Goal: Task Accomplishment & Management: Use online tool/utility

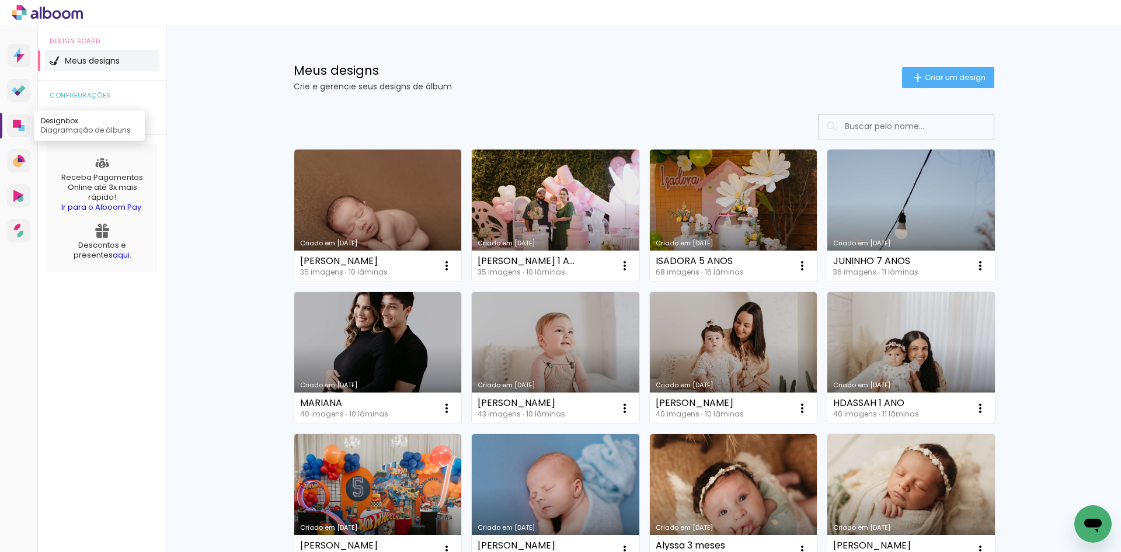
click at [16, 123] on icon at bounding box center [17, 124] width 8 height 8
click at [925, 81] on span "Criar um design" at bounding box center [955, 78] width 61 height 8
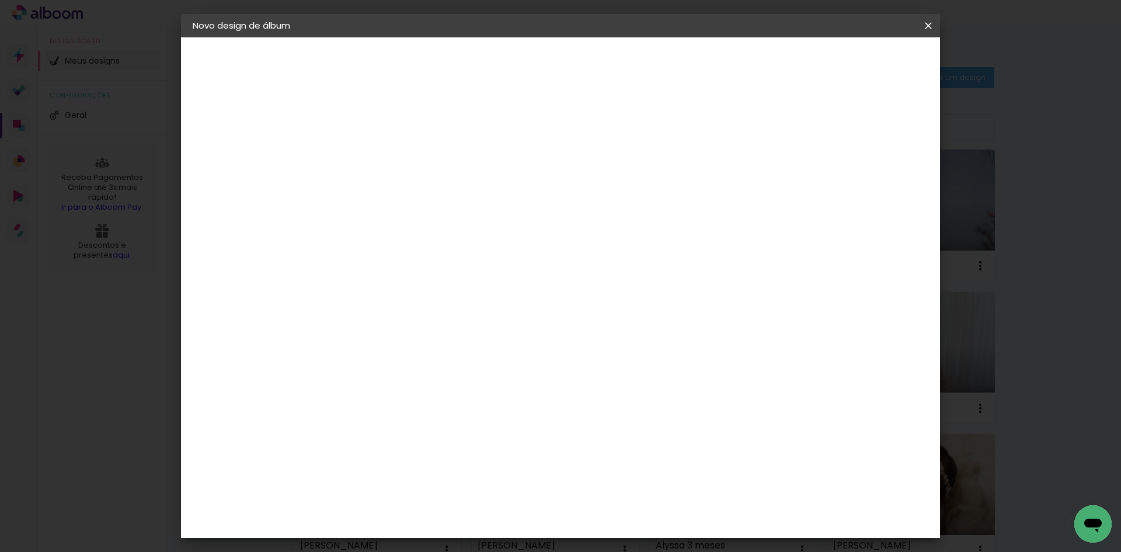
click at [384, 154] on input at bounding box center [384, 157] width 0 height 18
type input "t"
type input "Théo"
type paper-input "Théo"
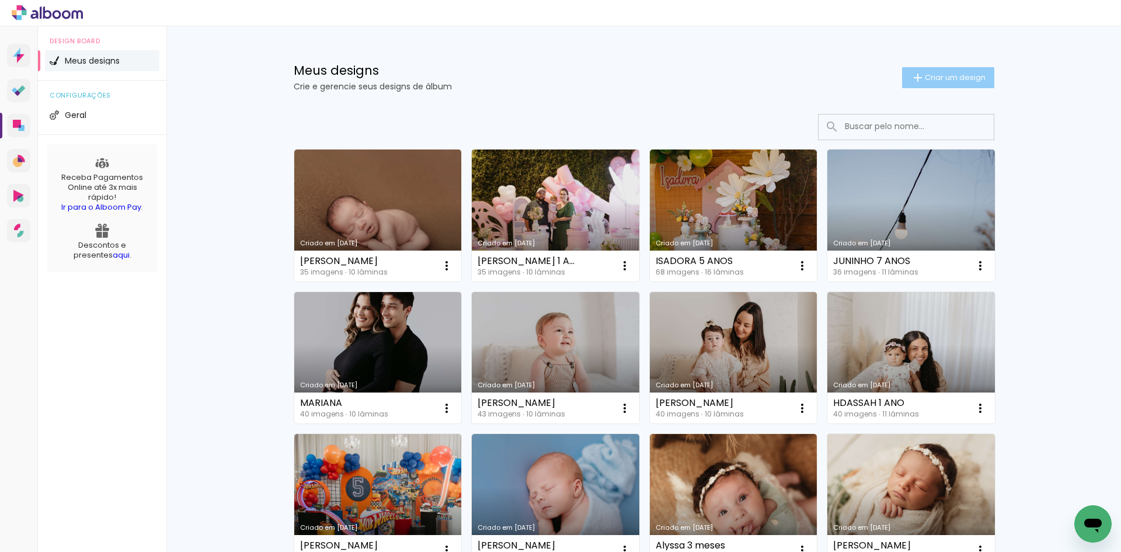
click at [949, 74] on span "Criar um design" at bounding box center [955, 78] width 61 height 8
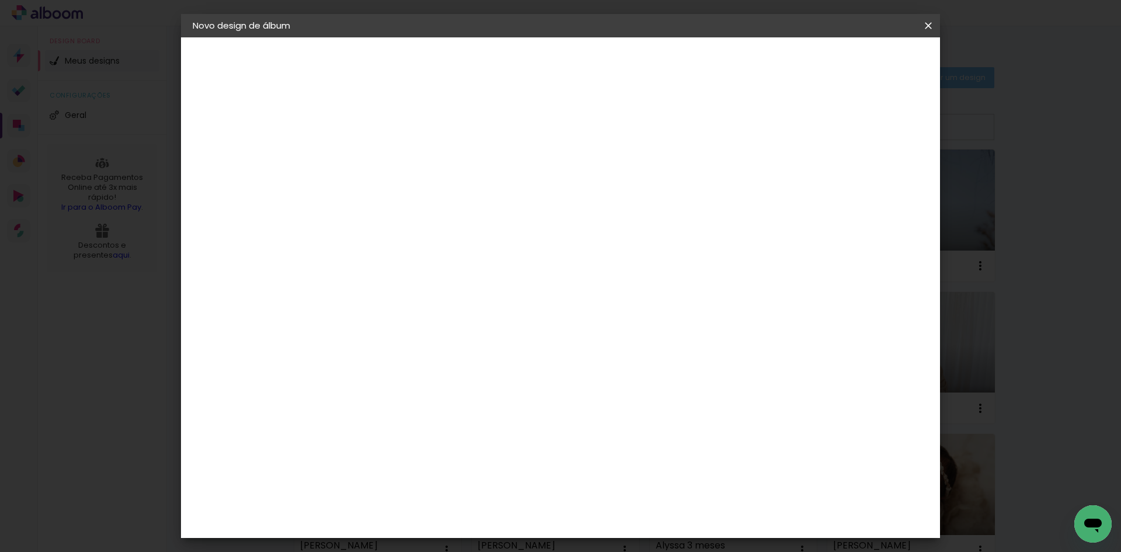
click at [384, 155] on input "Théo" at bounding box center [384, 157] width 0 height 18
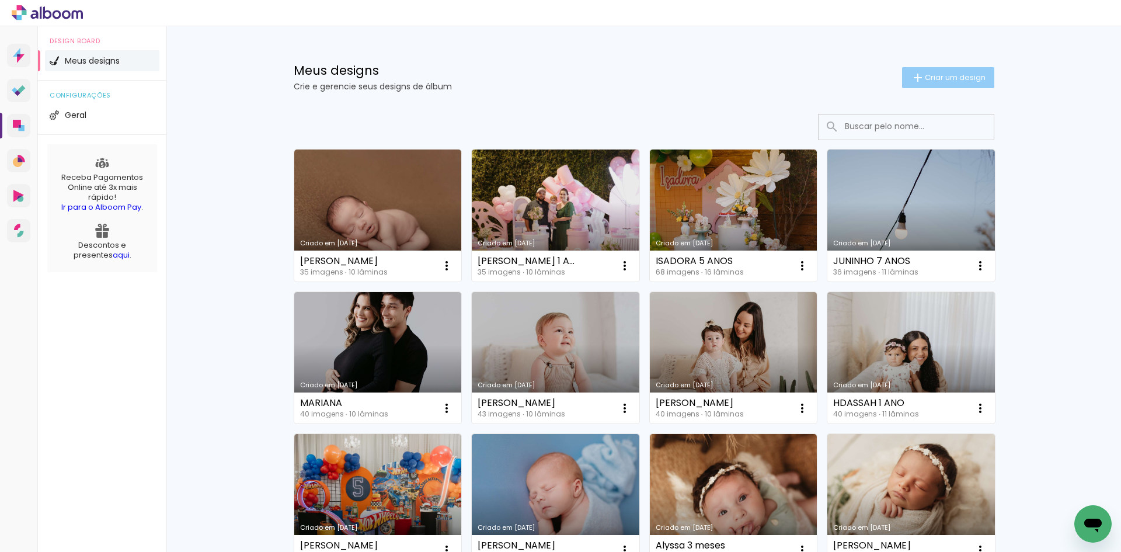
click at [925, 80] on span "Criar um design" at bounding box center [955, 78] width 61 height 8
click at [940, 76] on span "Criar um design" at bounding box center [955, 78] width 61 height 8
click at [925, 76] on span "Criar um design" at bounding box center [955, 78] width 61 height 8
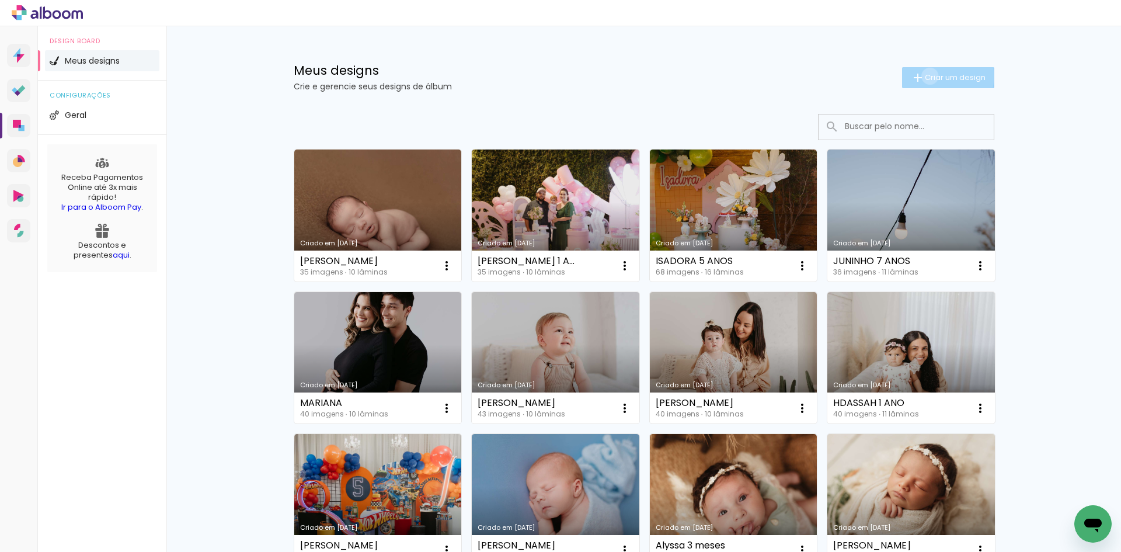
click at [925, 76] on span "Criar um design" at bounding box center [955, 78] width 61 height 8
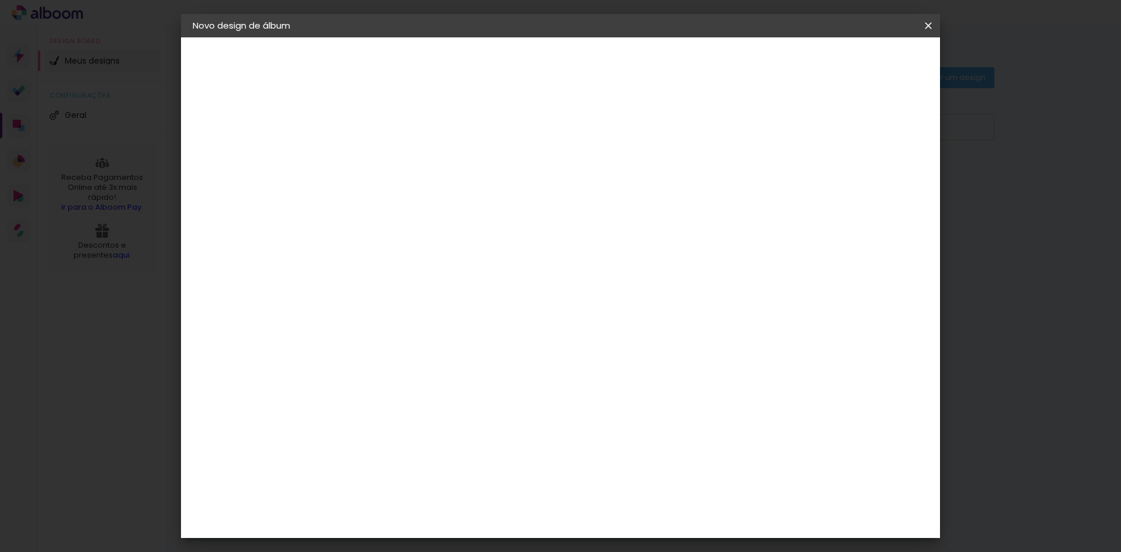
click at [384, 158] on input at bounding box center [384, 157] width 0 height 18
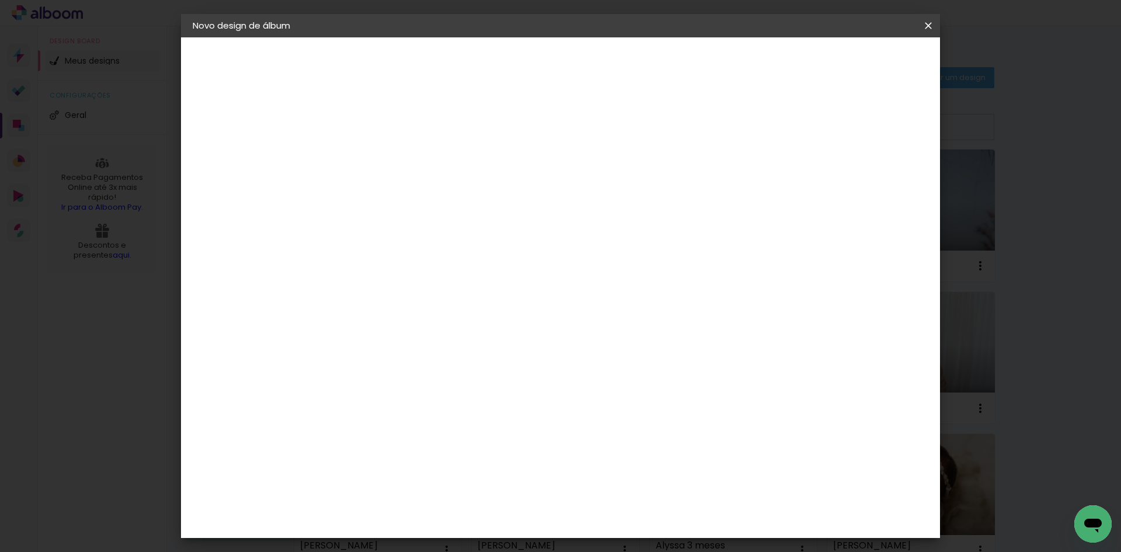
type input "THÉO 3 ANOS"
type paper-input "THÉO 3 ANOS"
click at [0, 0] on slot "Avançar" at bounding box center [0, 0] width 0 height 0
click at [458, 215] on input at bounding box center [414, 222] width 118 height 15
type input "GRA"
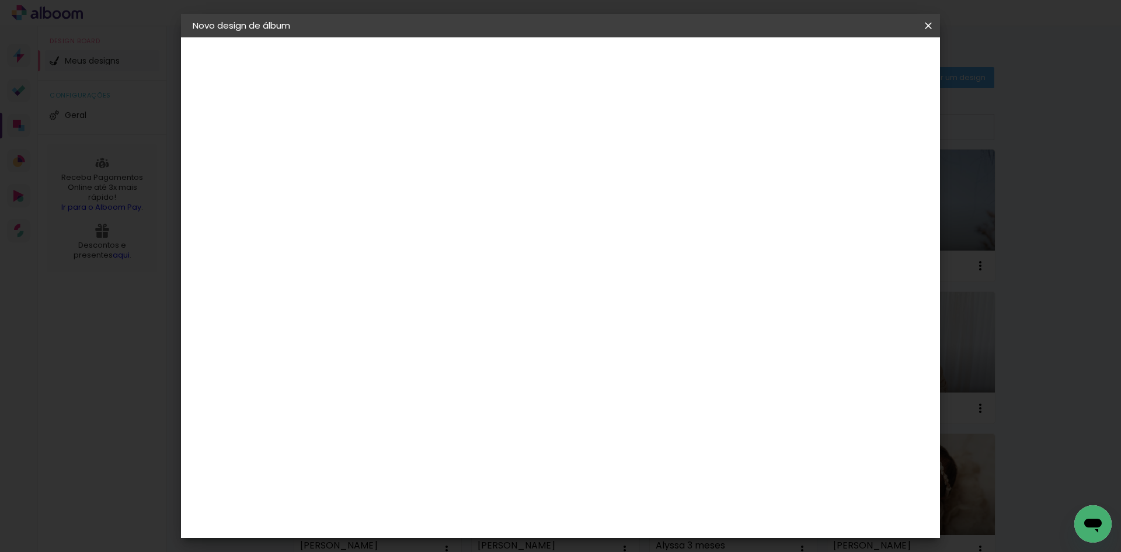
type paper-input "GRA"
click at [404, 307] on div "Grafis" at bounding box center [389, 311] width 27 height 9
click at [0, 0] on slot "Avançar" at bounding box center [0, 0] width 0 height 0
click at [429, 194] on input "text" at bounding box center [407, 203] width 46 height 18
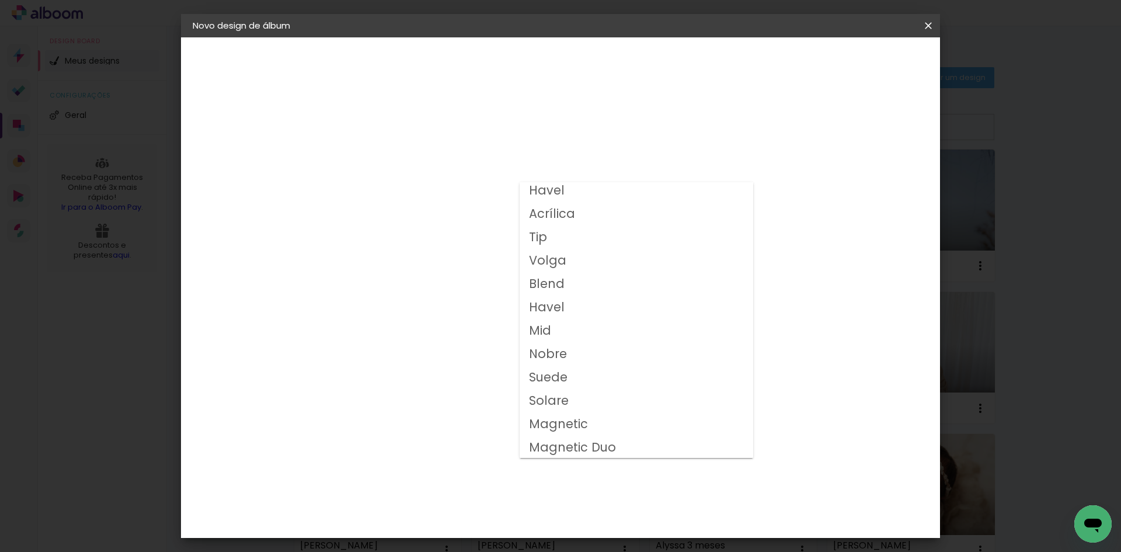
scroll to position [74, 0]
click at [0, 0] on slot "Volga" at bounding box center [0, 0] width 0 height 0
type input "Volga"
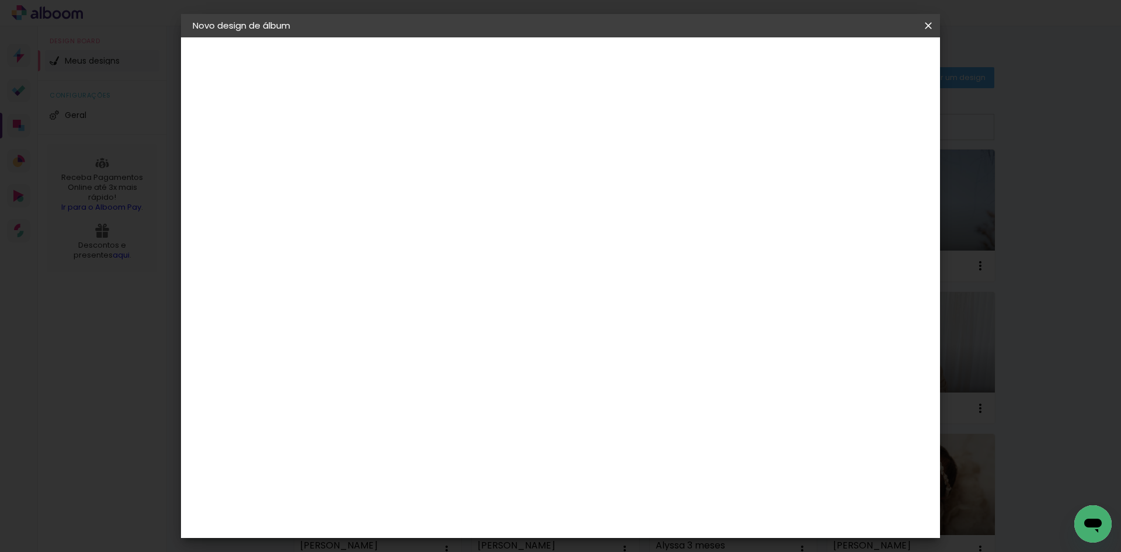
scroll to position [131, 0]
click at [463, 401] on span "20x20" at bounding box center [435, 416] width 54 height 31
click at [0, 0] on slot "Avançar" at bounding box center [0, 0] width 0 height 0
type input "1"
type paper-input "1"
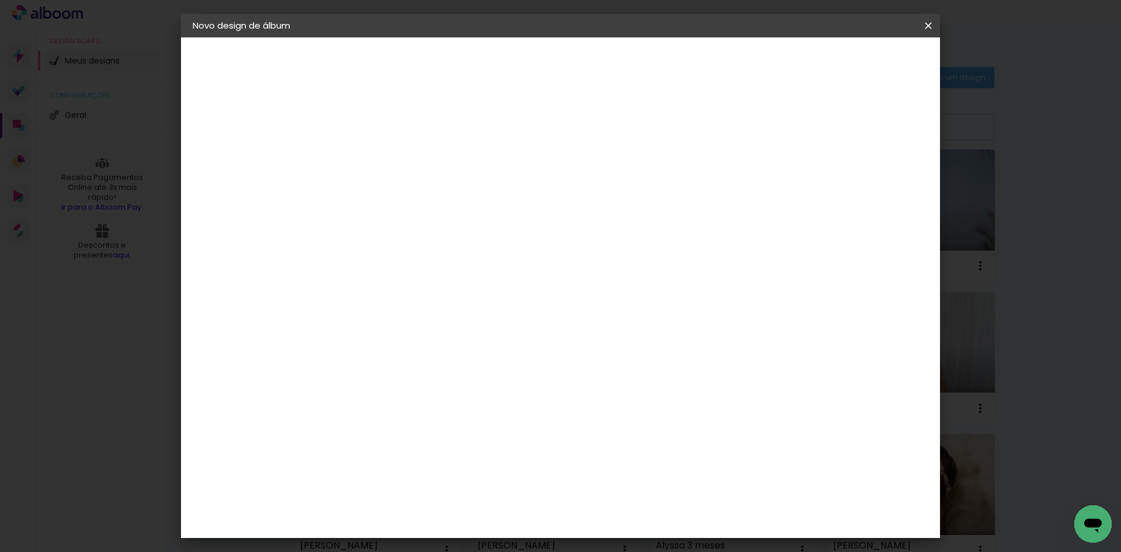
click at [390, 129] on input "1" at bounding box center [375, 126] width 40 height 15
type input "2"
type paper-input "2"
click at [388, 124] on input "2" at bounding box center [375, 126] width 40 height 15
click at [838, 124] on div "Mostrar sangria" at bounding box center [829, 126] width 78 height 15
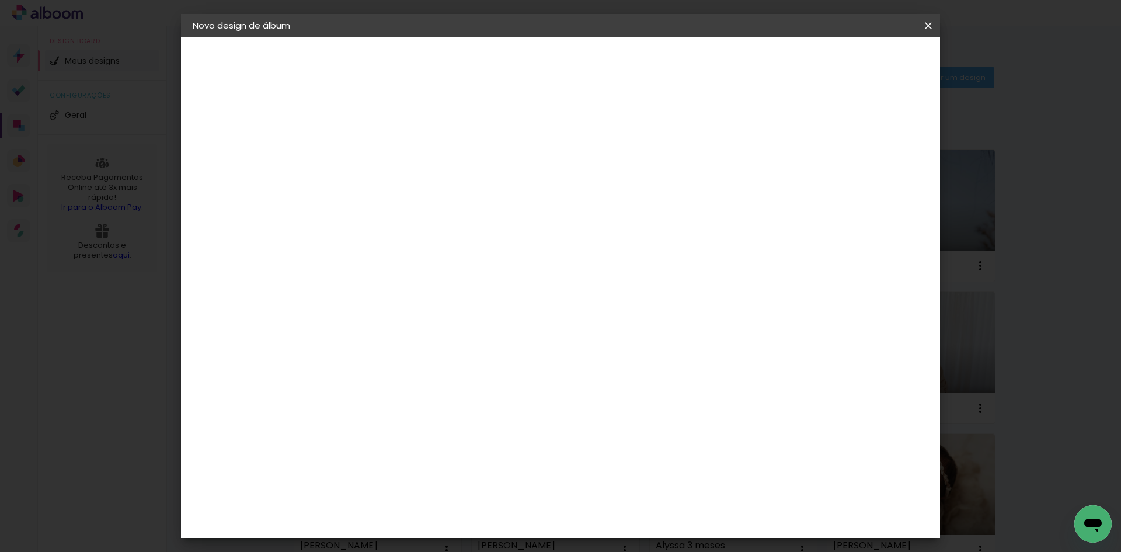
type paper-checkbox "on"
click at [0, 0] on slot "Mostrar sangria" at bounding box center [0, 0] width 0 height 0
click at [856, 58] on span "Iniciar design" at bounding box center [828, 62] width 53 height 8
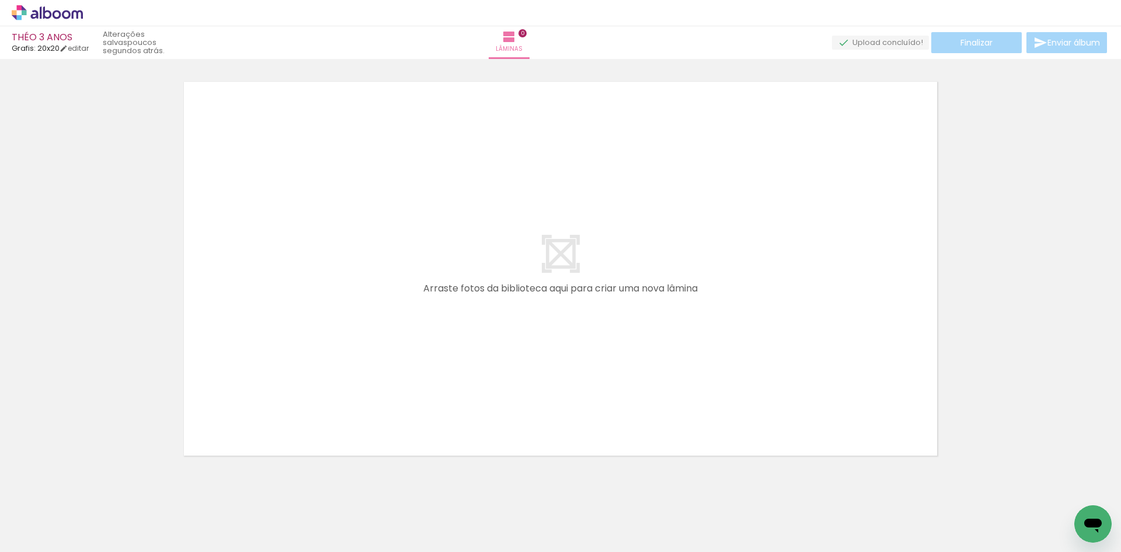
click at [954, 44] on div "Finalizar Enviar álbum" at bounding box center [970, 42] width 277 height 21
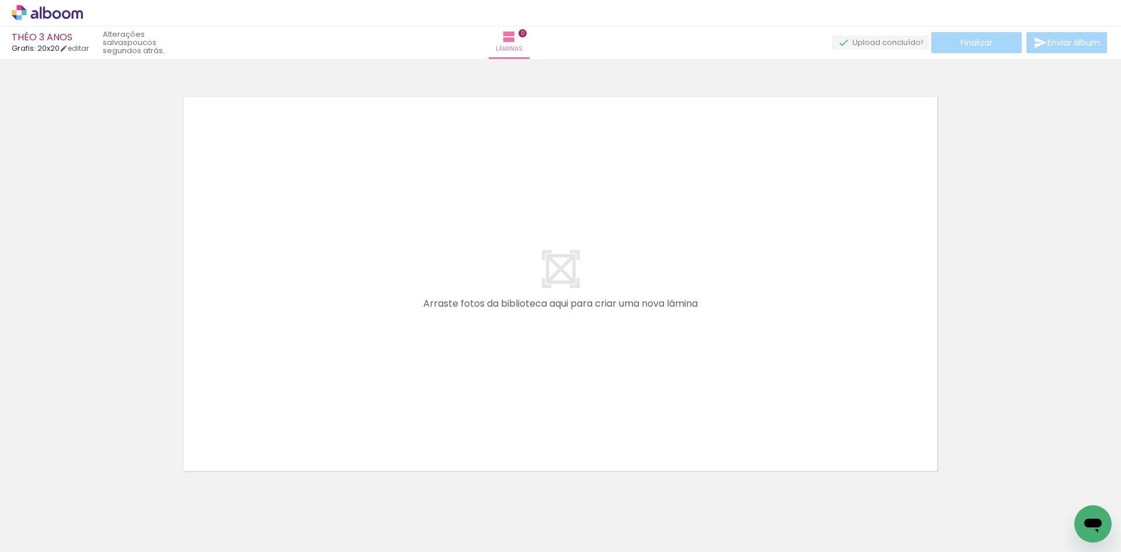
click at [60, 15] on icon at bounding box center [57, 14] width 9 height 9
